Goal: Task Accomplishment & Management: Use online tool/utility

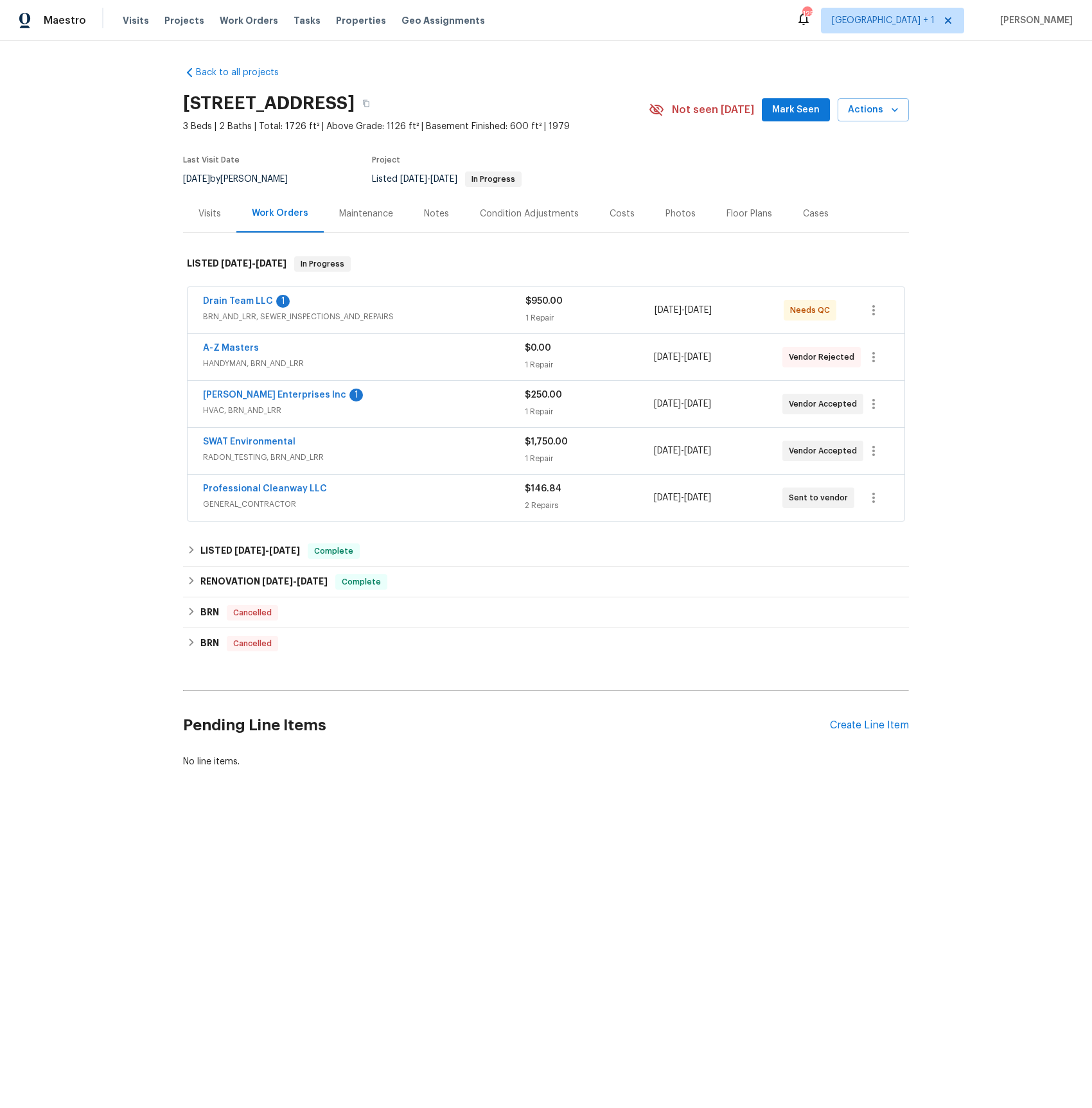
click at [284, 319] on span "BRN_AND_LRR, SEWER_INSPECTIONS_AND_REPAIRS" at bounding box center [364, 317] width 322 height 13
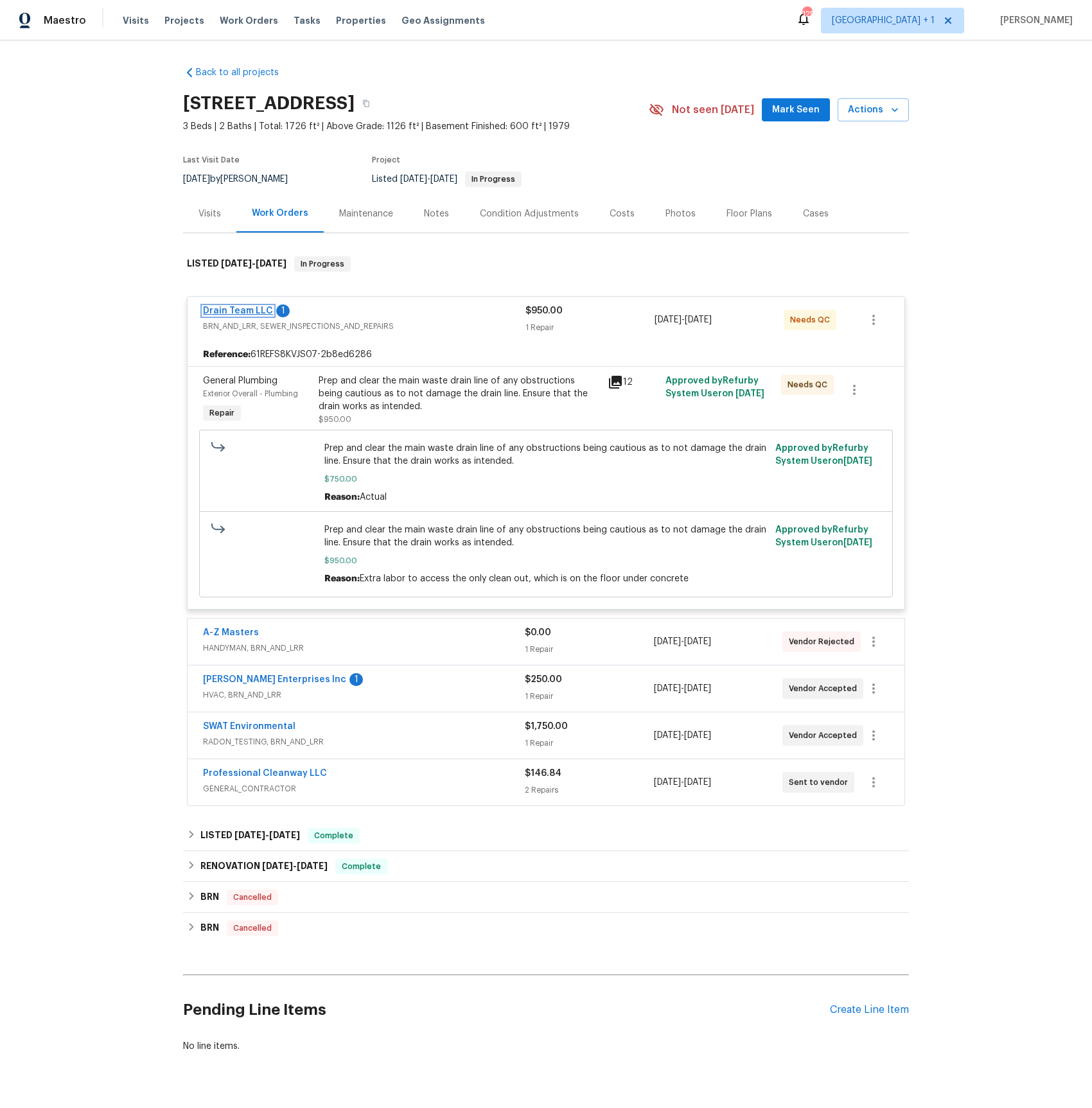
click at [243, 310] on link "Drain Team LLC" at bounding box center [238, 311] width 70 height 9
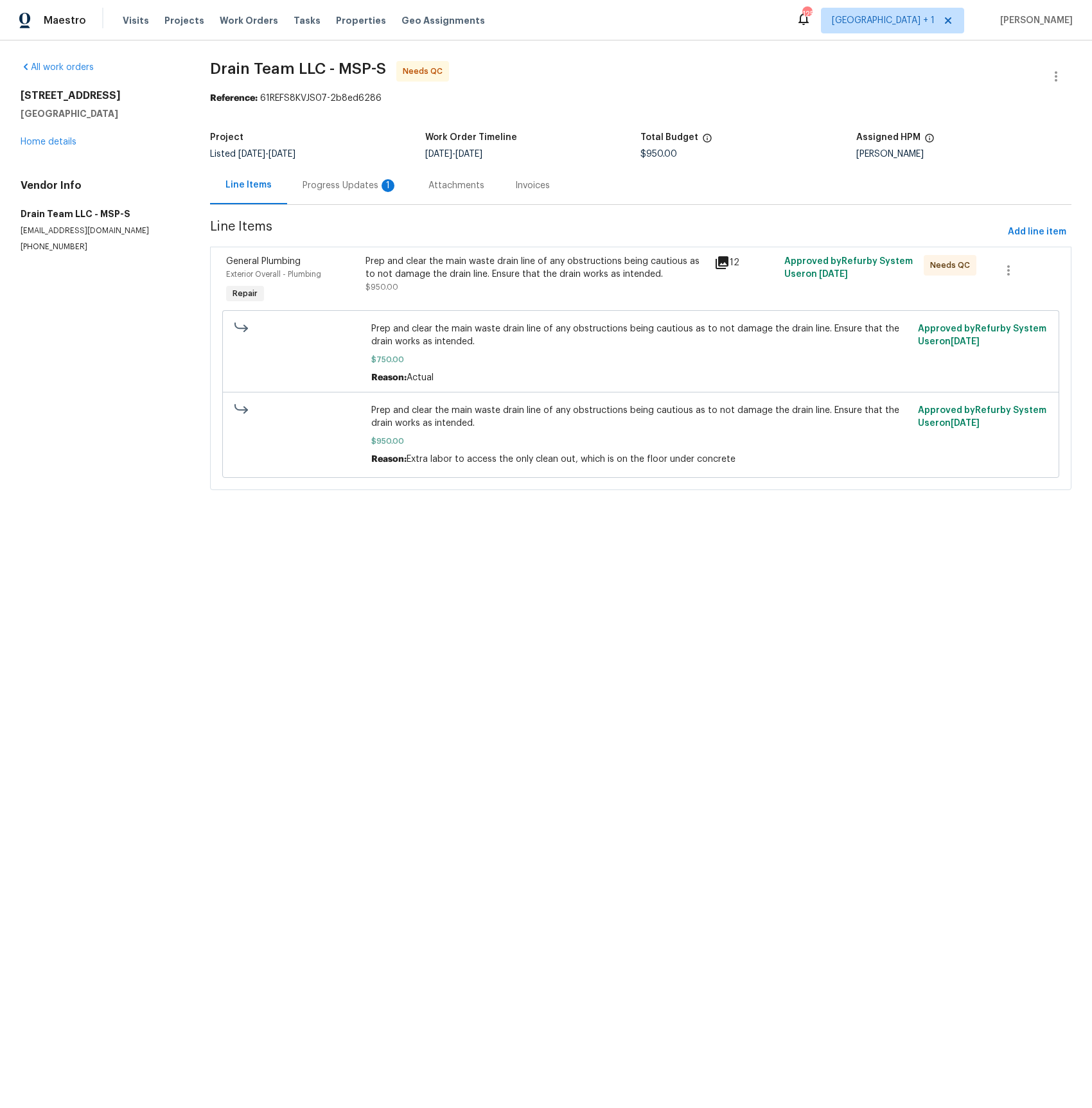
click at [329, 187] on div "Progress Updates 1" at bounding box center [349, 185] width 95 height 13
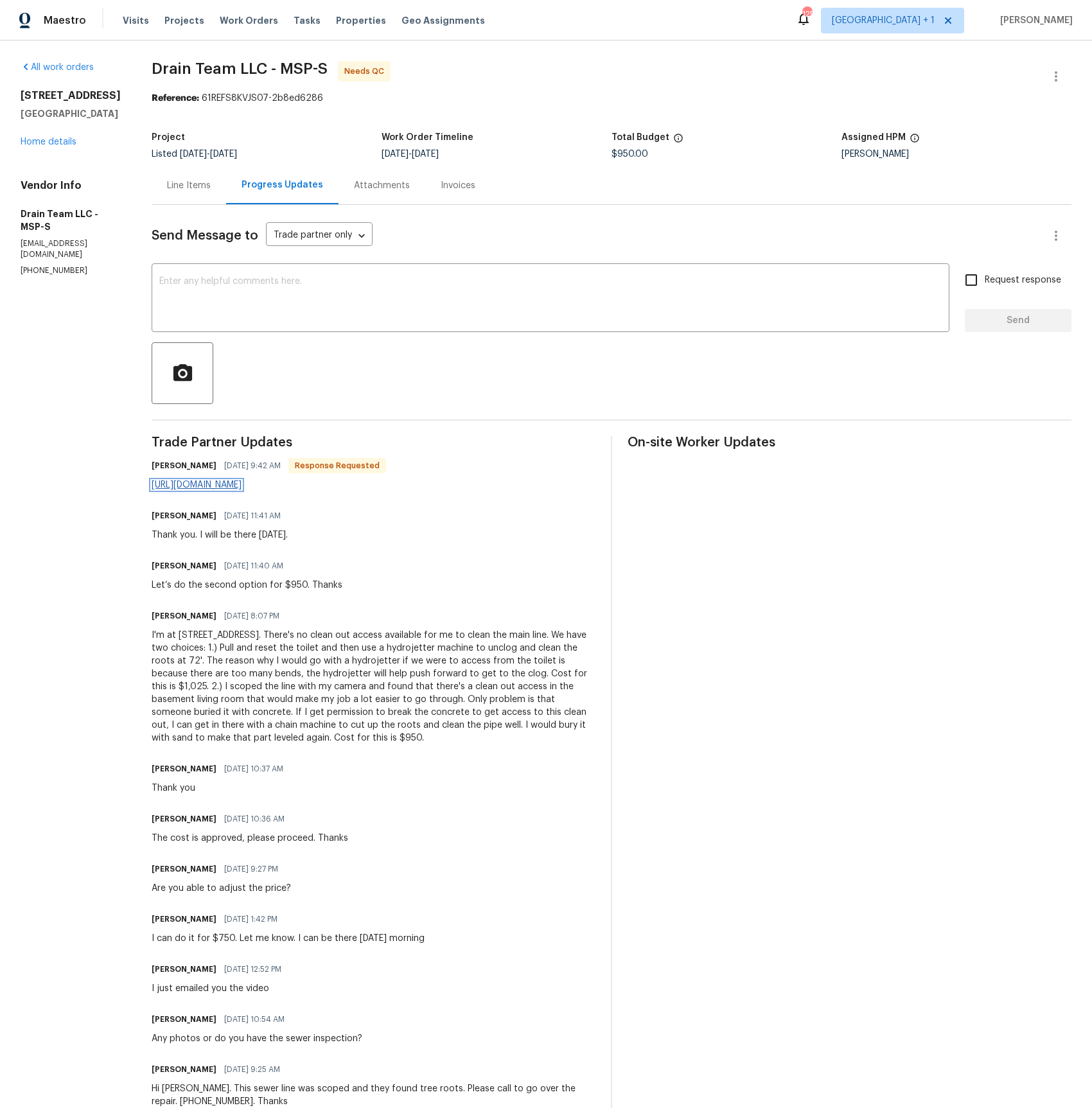
click at [213, 487] on link "[URL][DOMAIN_NAME]" at bounding box center [196, 485] width 90 height 9
